Goal: Use online tool/utility: Utilize a website feature to perform a specific function

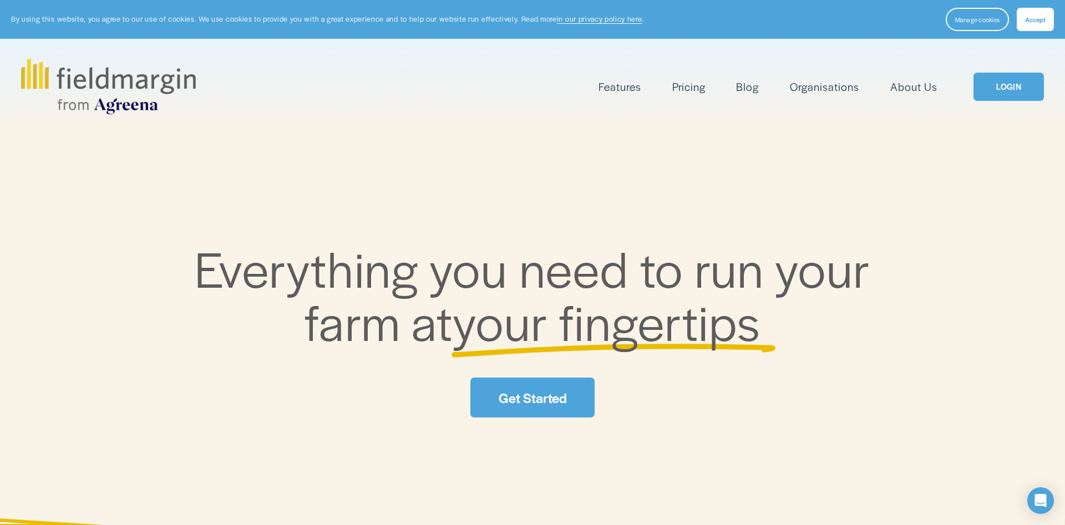
click at [1009, 85] on link "LOGIN" at bounding box center [1009, 87] width 70 height 28
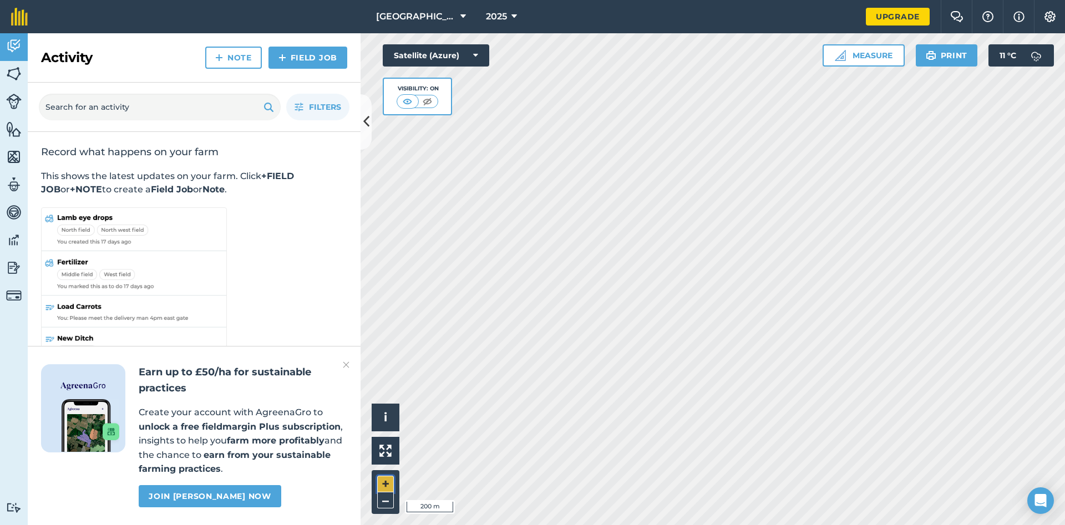
click at [381, 480] on button "+" at bounding box center [385, 484] width 17 height 17
click at [385, 500] on button "–" at bounding box center [385, 501] width 17 height 16
click at [871, 51] on button "Measure" at bounding box center [864, 55] width 82 height 22
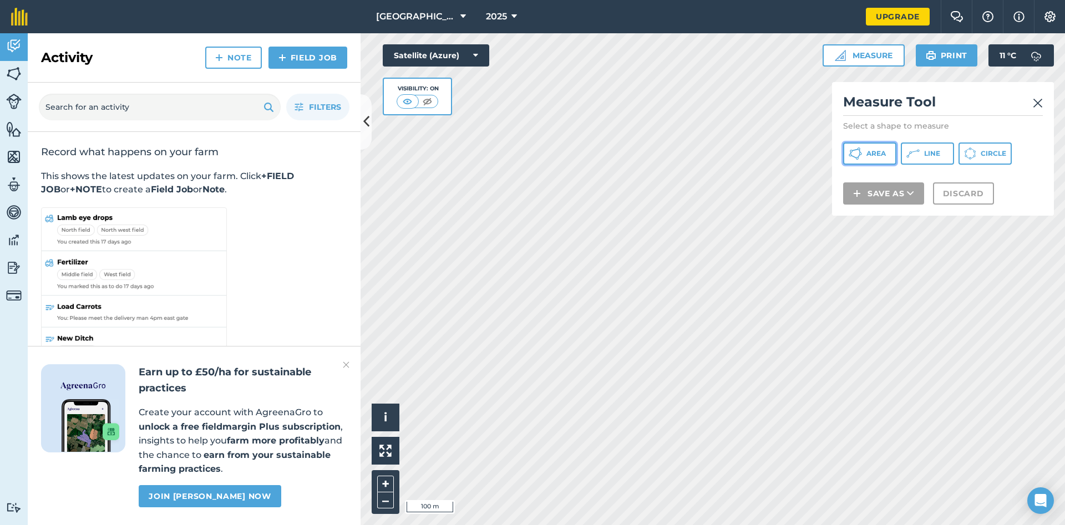
click at [871, 154] on span "Area" at bounding box center [875, 153] width 19 height 9
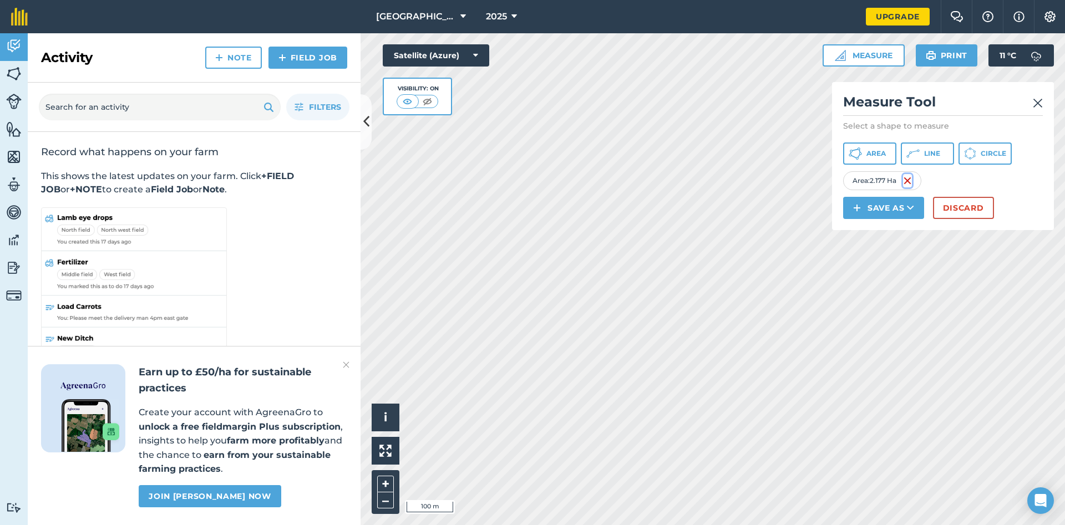
click at [910, 181] on img at bounding box center [907, 180] width 9 height 13
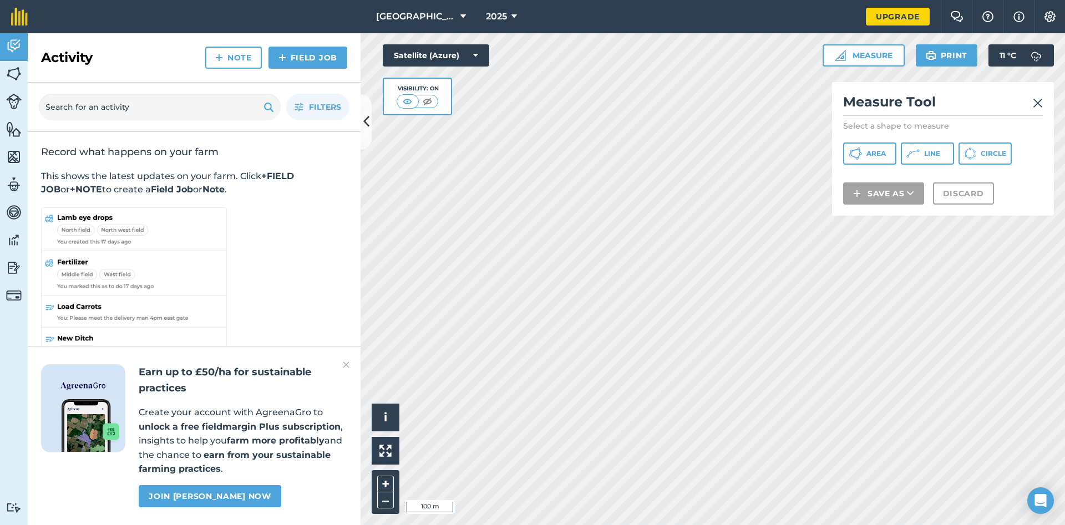
click at [1036, 100] on img at bounding box center [1038, 103] width 10 height 13
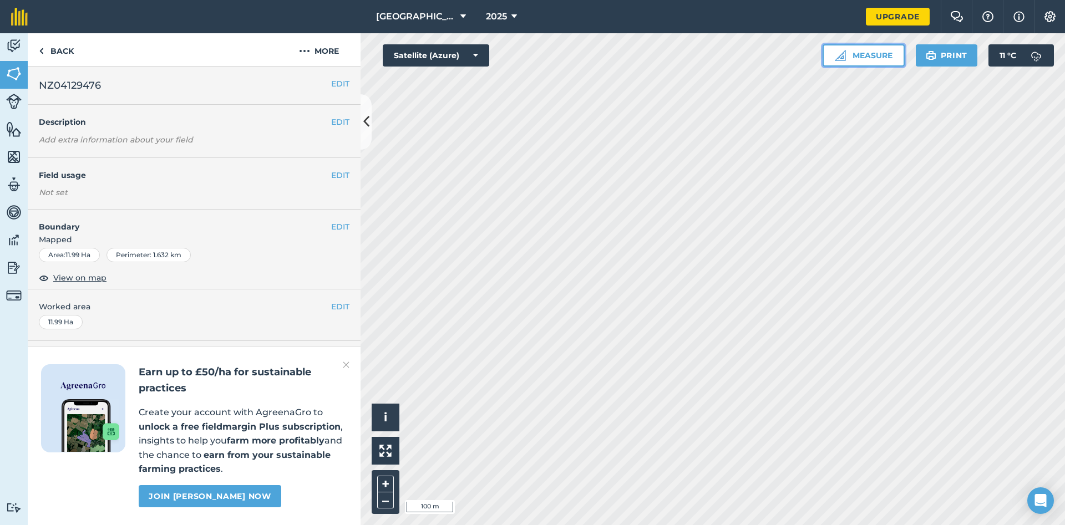
click at [860, 54] on button "Measure" at bounding box center [864, 55] width 82 height 22
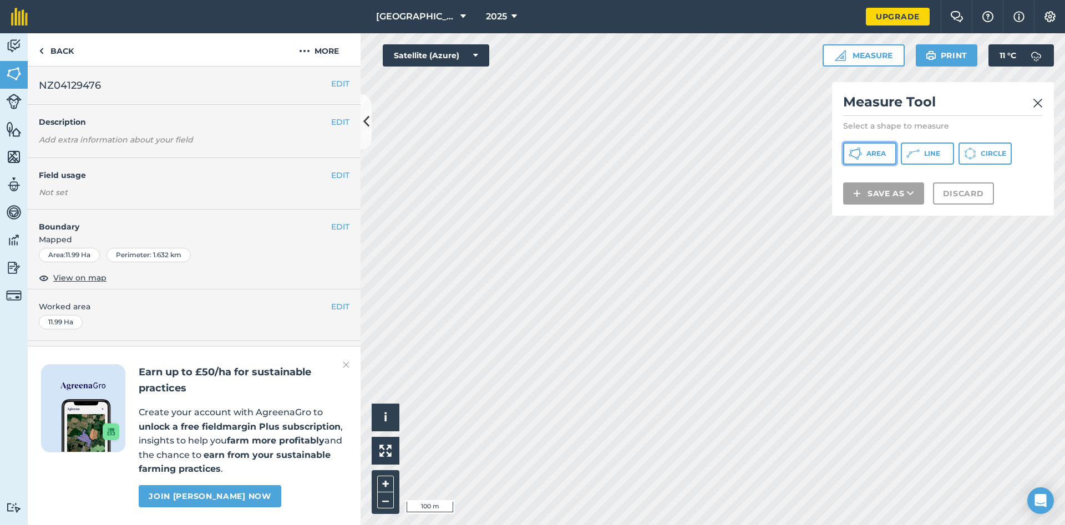
click at [883, 152] on span "Area" at bounding box center [875, 153] width 19 height 9
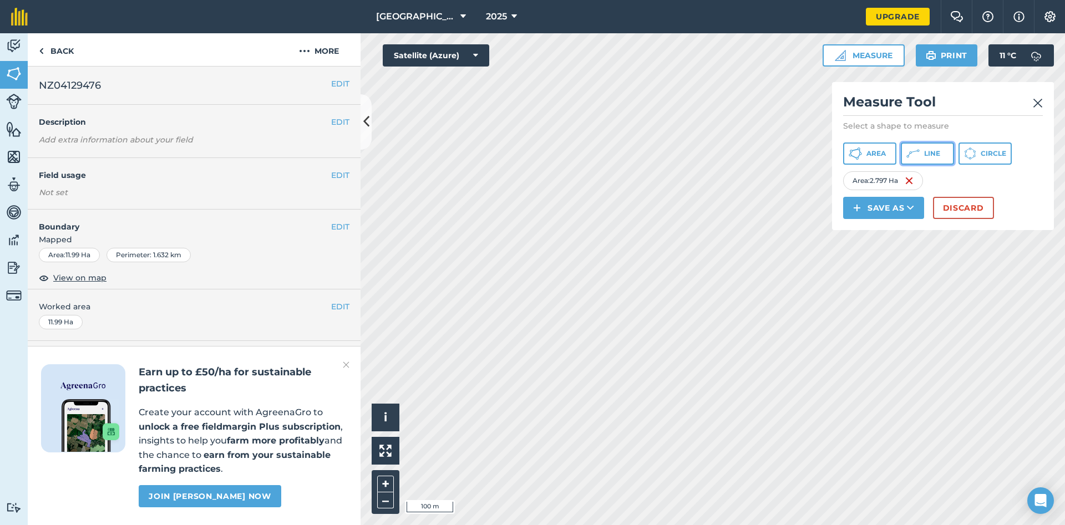
click at [931, 156] on span "Line" at bounding box center [932, 153] width 16 height 9
click at [865, 154] on button "Area" at bounding box center [869, 154] width 53 height 22
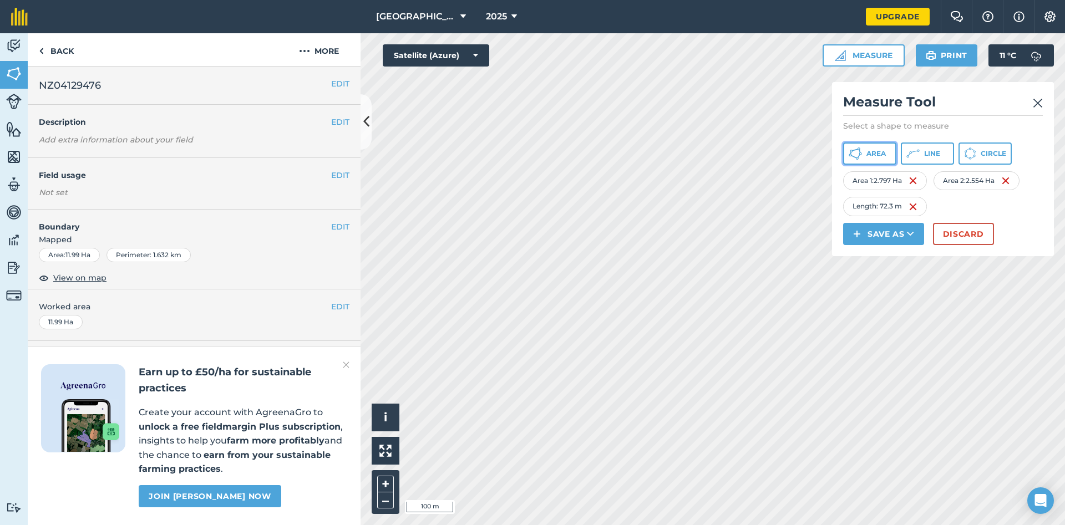
click at [869, 154] on span "Area" at bounding box center [875, 153] width 19 height 9
click at [882, 153] on span "Area" at bounding box center [875, 153] width 19 height 9
